Goal: Use online tool/utility: Utilize a website feature to perform a specific function

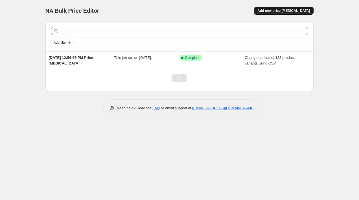
click at [274, 10] on span "Add new price [MEDICAL_DATA]" at bounding box center [283, 10] width 53 height 5
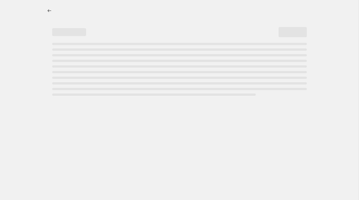
select select "percentage"
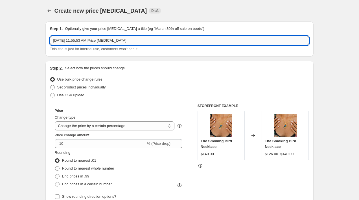
click at [95, 42] on input "[DATE] 11:55:53 AM Price [MEDICAL_DATA]" at bounding box center [179, 40] width 259 height 9
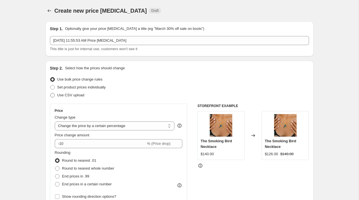
click at [75, 95] on span "Use CSV upload" at bounding box center [70, 95] width 27 height 4
click at [51, 93] on input "Use CSV upload" at bounding box center [50, 93] width 0 height 0
radio input "true"
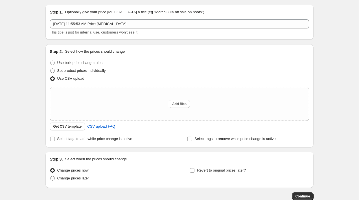
scroll to position [23, 0]
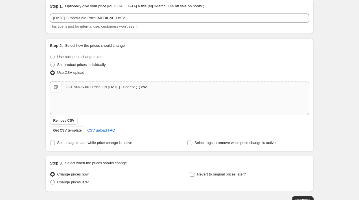
click at [226, 74] on div "Use CSV upload" at bounding box center [179, 73] width 259 height 8
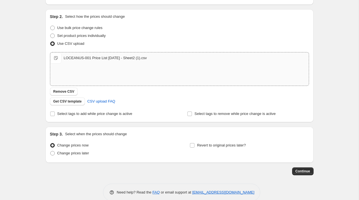
scroll to position [59, 0]
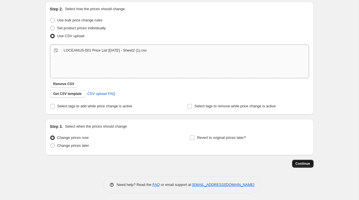
click at [298, 165] on span "Continue" at bounding box center [303, 164] width 15 height 5
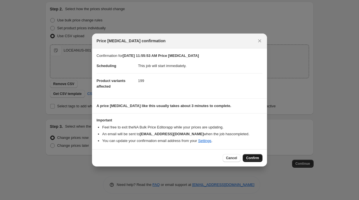
click at [254, 157] on span "Confirm" at bounding box center [252, 158] width 13 height 5
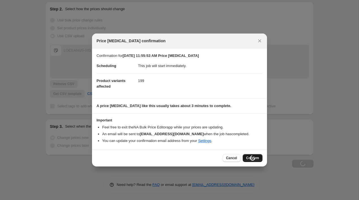
scroll to position [78, 0]
